Goal: Transaction & Acquisition: Obtain resource

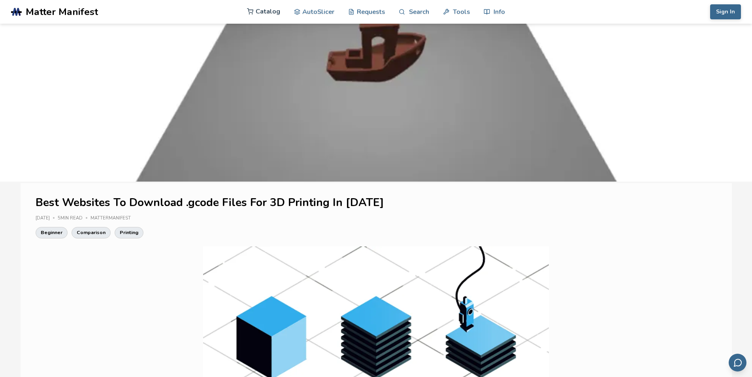
click at [257, 13] on link "Catalog" at bounding box center [263, 12] width 33 height 24
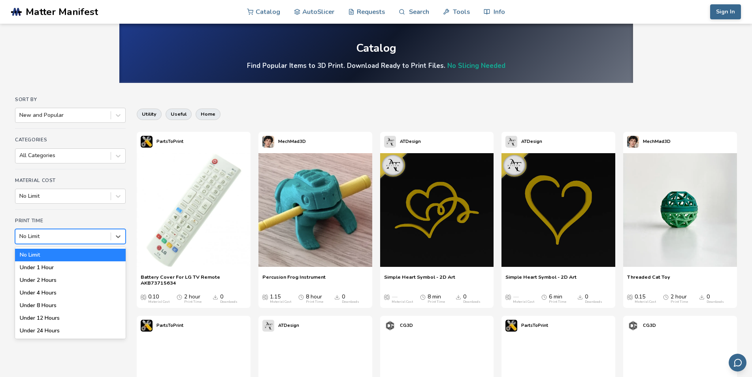
click at [64, 239] on div at bounding box center [62, 237] width 87 height 8
click at [66, 267] on div "Under 1 Hour" at bounding box center [70, 267] width 111 height 13
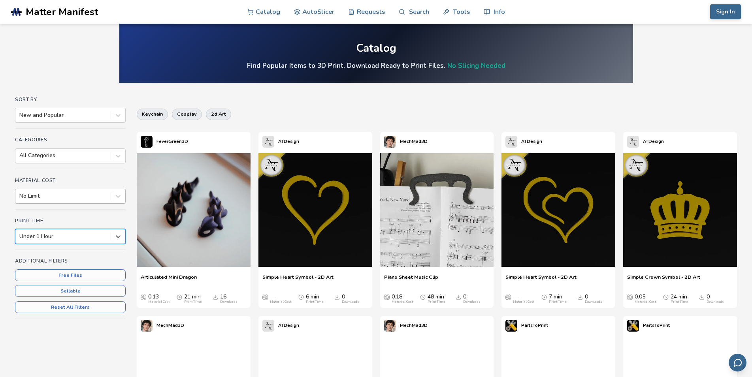
click at [69, 200] on div at bounding box center [62, 196] width 87 height 8
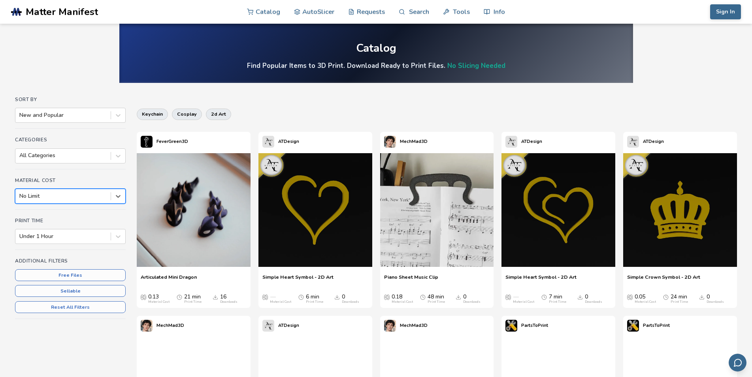
click at [69, 200] on div at bounding box center [62, 196] width 87 height 8
click at [71, 156] on div at bounding box center [62, 156] width 87 height 8
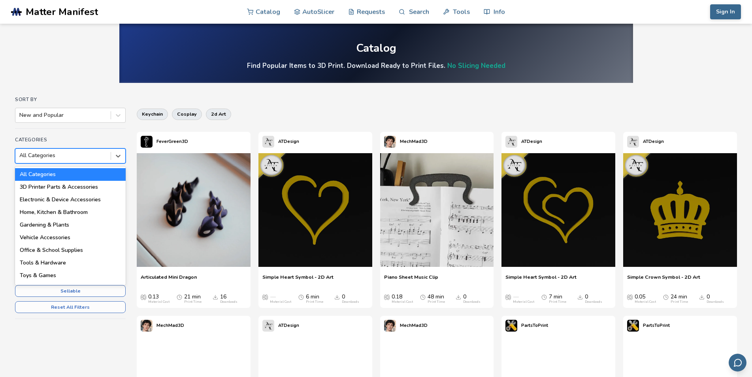
click at [71, 156] on div at bounding box center [62, 156] width 87 height 8
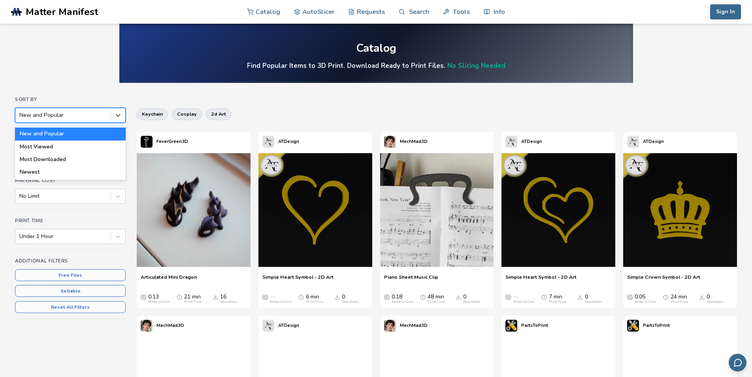
click at [71, 115] on div at bounding box center [62, 115] width 87 height 8
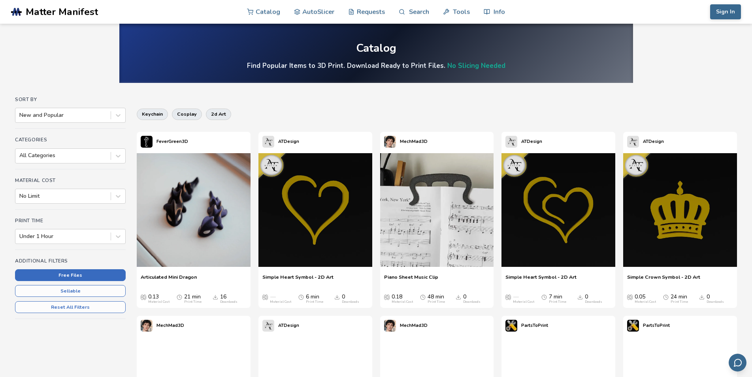
click at [45, 274] on button "Free Files" at bounding box center [70, 275] width 111 height 12
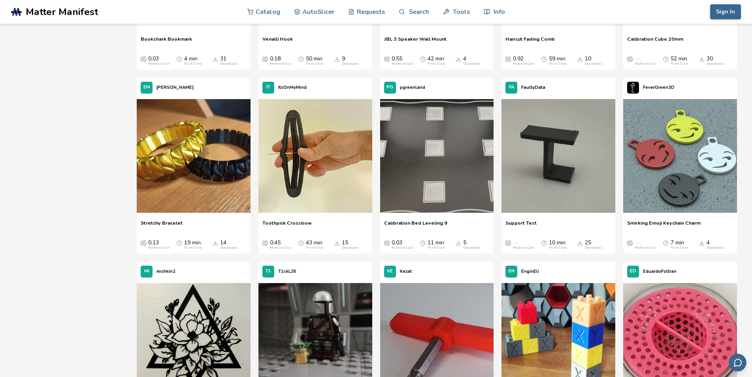
scroll to position [629, 0]
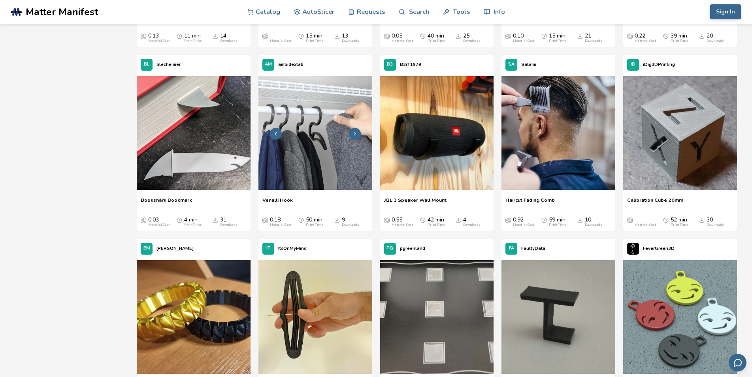
click at [321, 140] on img at bounding box center [315, 133] width 114 height 114
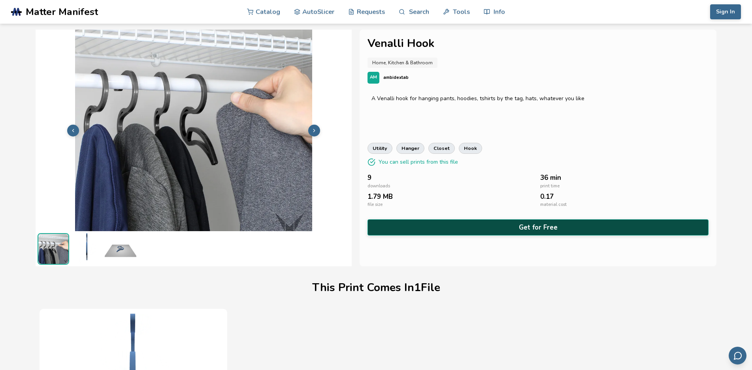
click at [479, 226] on button "Get for Free" at bounding box center [537, 228] width 341 height 16
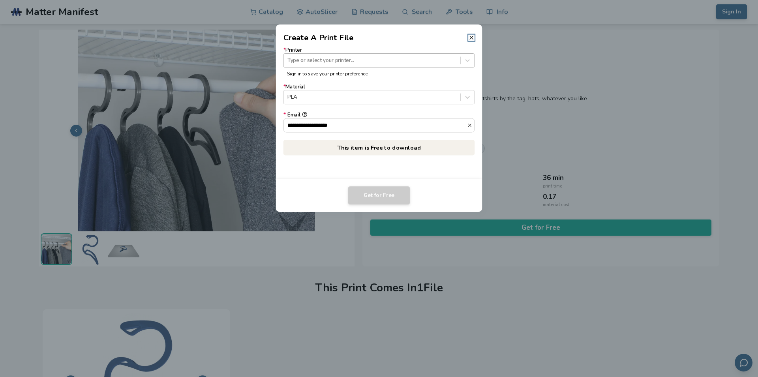
click at [322, 63] on div at bounding box center [372, 60] width 169 height 8
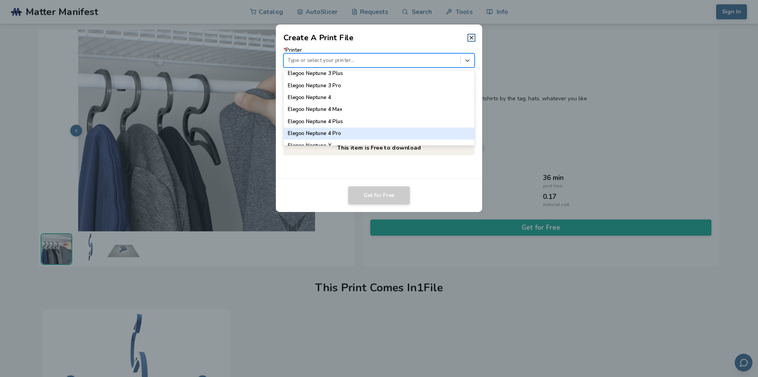
scroll to position [735, 0]
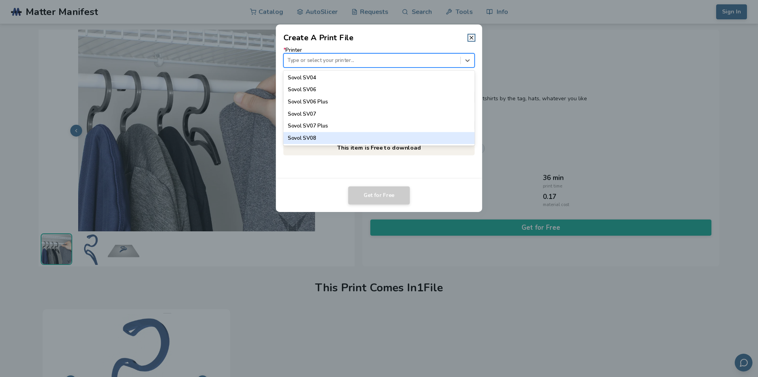
click at [307, 139] on div "Sovol SV08" at bounding box center [380, 138] width 192 height 12
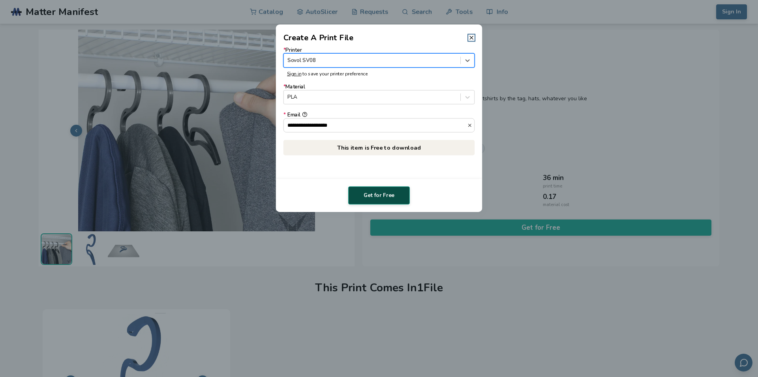
click at [382, 194] on button "Get for Free" at bounding box center [379, 195] width 62 height 18
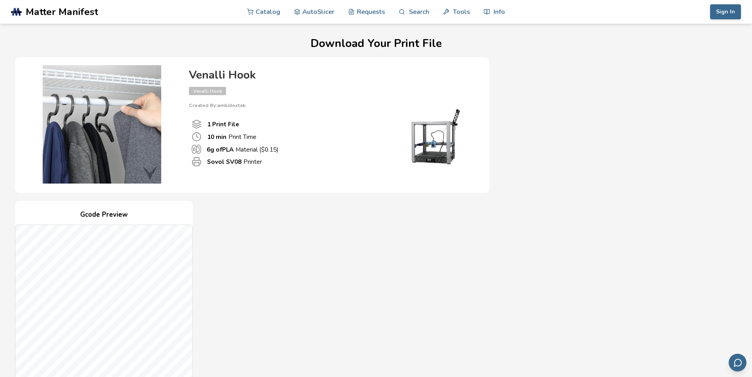
scroll to position [201, 0]
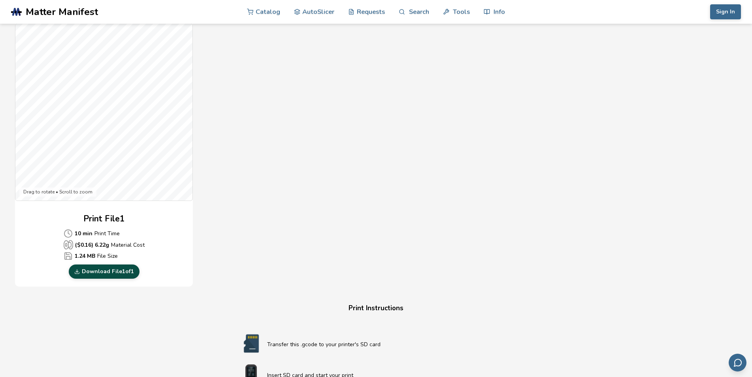
click at [107, 273] on link "Download File 1 of 1" at bounding box center [104, 272] width 71 height 14
click at [22, 261] on div "Print File 1 10 min Print Time ($ 0.16 ) 6.22 g Material Cost 1.24 MB File Size…" at bounding box center [104, 246] width 178 height 66
